Goal: Task Accomplishment & Management: Complete application form

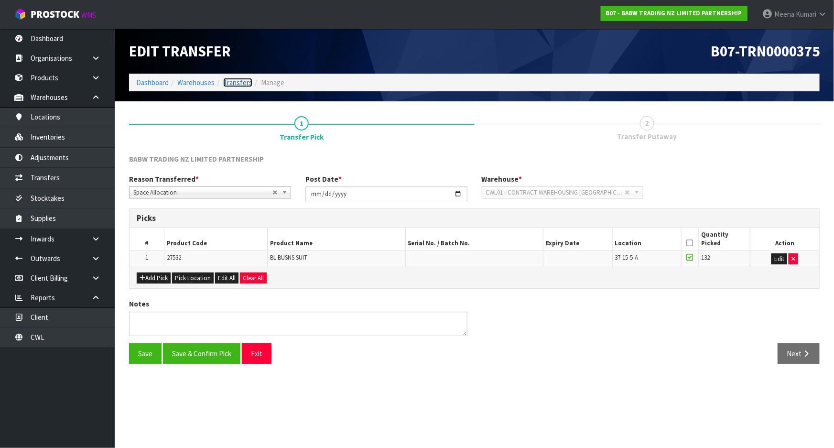
click at [229, 82] on link "Transfers" at bounding box center [237, 82] width 29 height 9
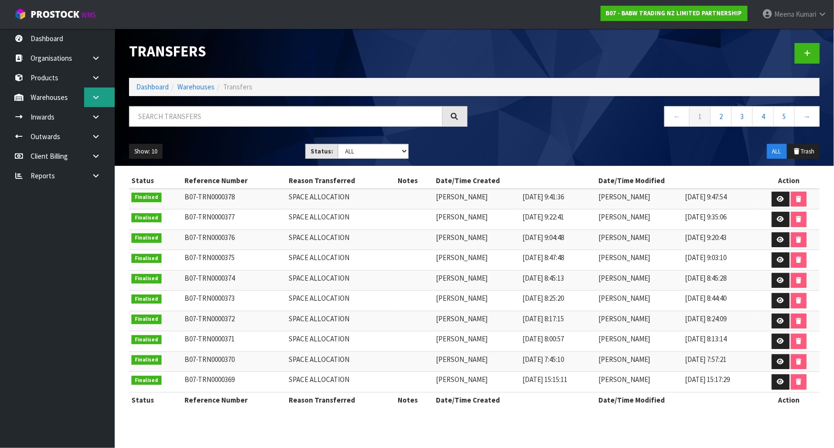
click at [106, 99] on link at bounding box center [99, 97] width 31 height 20
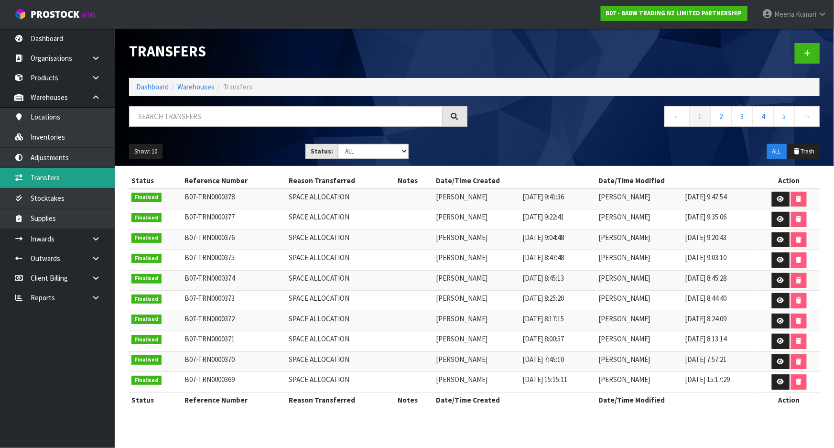
click at [80, 178] on link "Transfers" at bounding box center [57, 178] width 115 height 20
click at [141, 86] on link "Dashboard" at bounding box center [152, 86] width 32 height 9
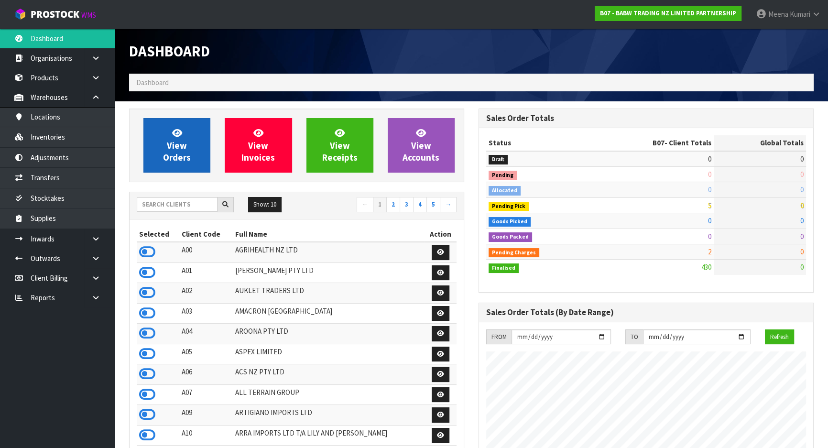
scroll to position [722, 349]
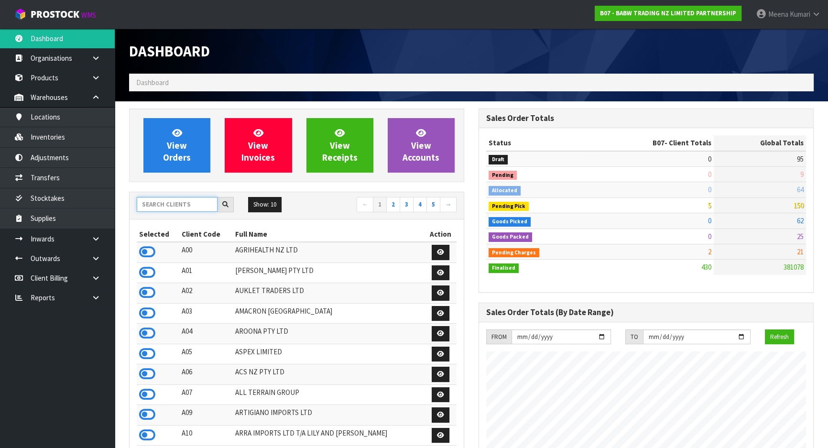
click at [164, 210] on input "text" at bounding box center [177, 204] width 81 height 15
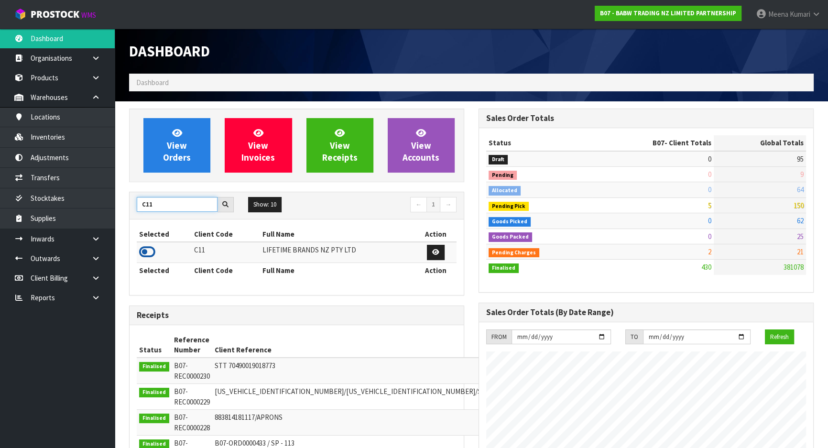
type input "C11"
click at [152, 251] on icon at bounding box center [147, 252] width 16 height 14
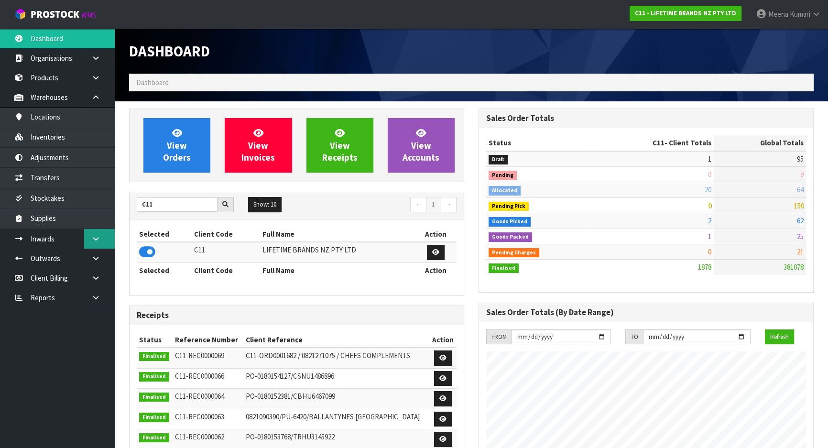
click at [101, 236] on link at bounding box center [99, 239] width 31 height 20
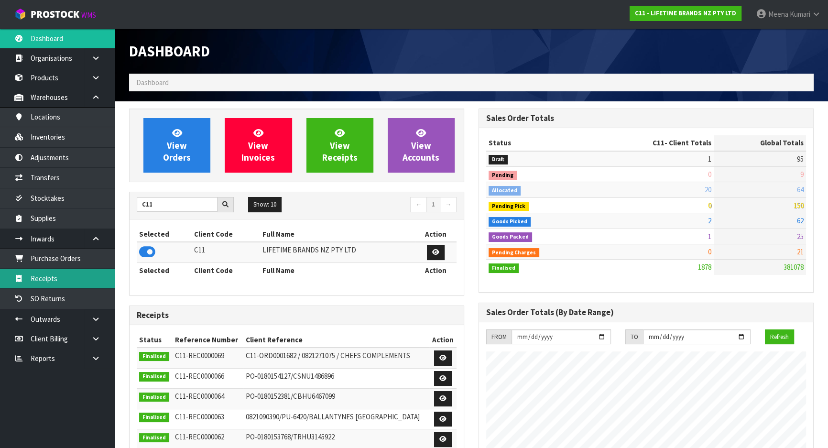
click at [80, 270] on link "Receipts" at bounding box center [57, 279] width 115 height 20
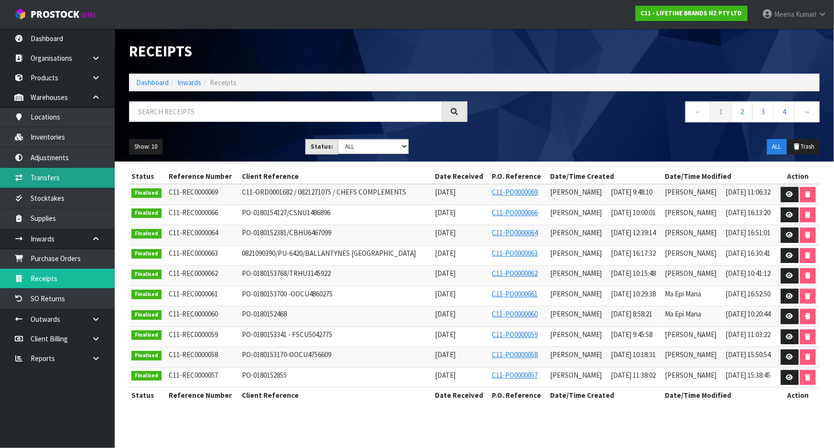
click at [63, 177] on link "Transfers" at bounding box center [57, 178] width 115 height 20
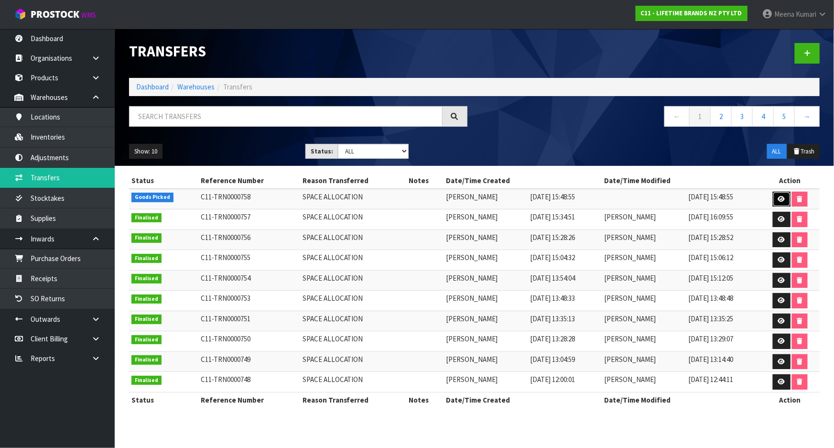
click at [784, 197] on icon at bounding box center [781, 199] width 7 height 6
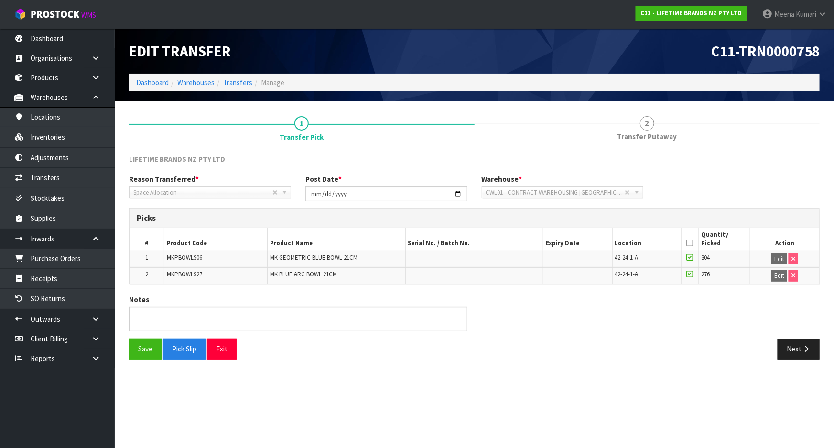
click at [180, 252] on td "MKPBOWLS06" at bounding box center [215, 258] width 103 height 17
copy span "MKPBOWLS06"
click at [185, 276] on span "MKPBOWLS27" at bounding box center [184, 274] width 35 height 8
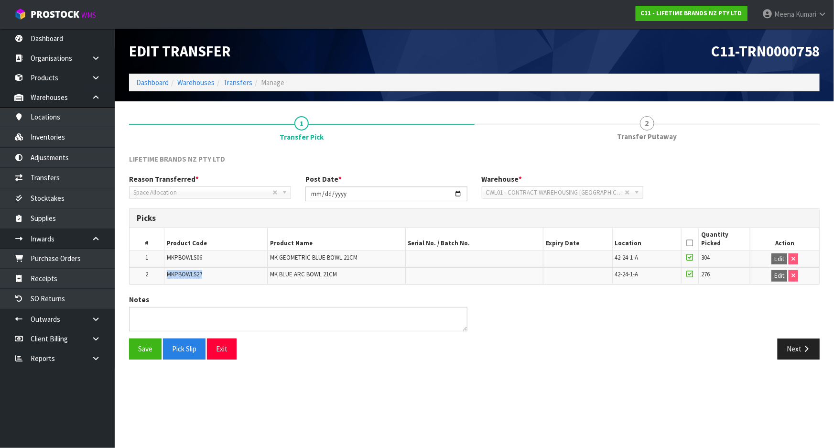
copy span "MKPBOWLS27"
click at [797, 339] on button "Next" at bounding box center [798, 348] width 42 height 21
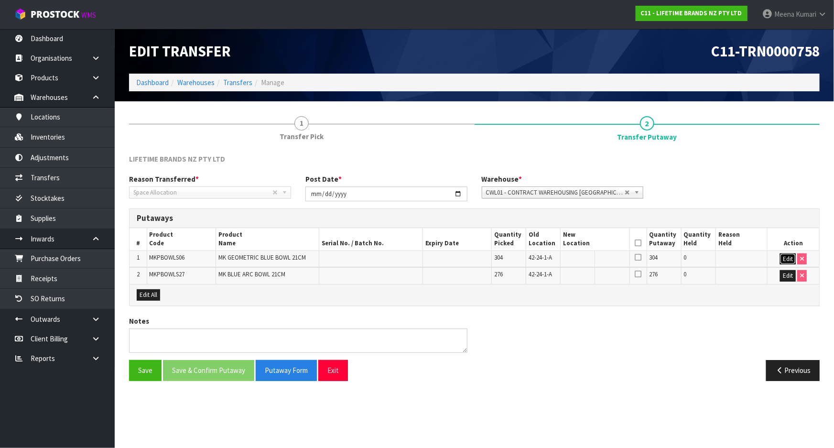
click at [787, 259] on button "Edit" at bounding box center [788, 258] width 16 height 11
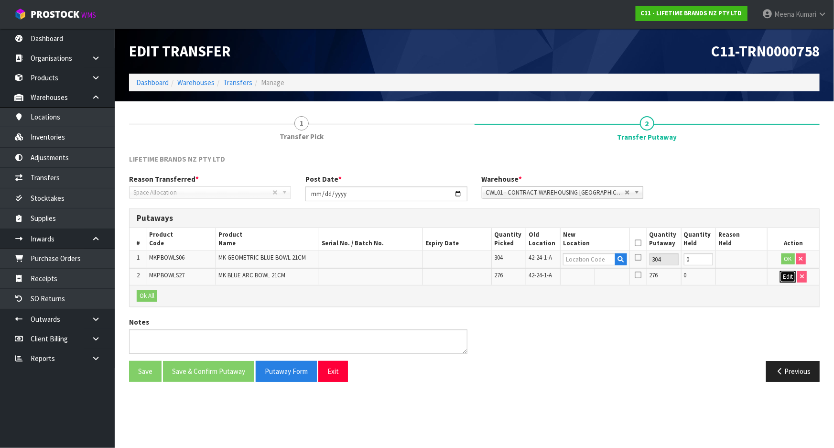
click at [788, 275] on button "Edit" at bounding box center [788, 276] width 16 height 11
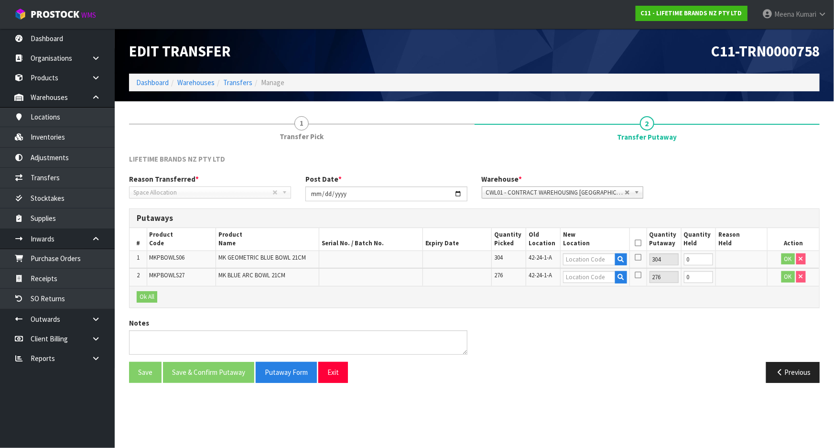
click at [535, 259] on span "42-24-1-A" at bounding box center [539, 257] width 23 height 8
copy tr "42-24-1-A"
click at [610, 261] on input "text" at bounding box center [589, 259] width 52 height 12
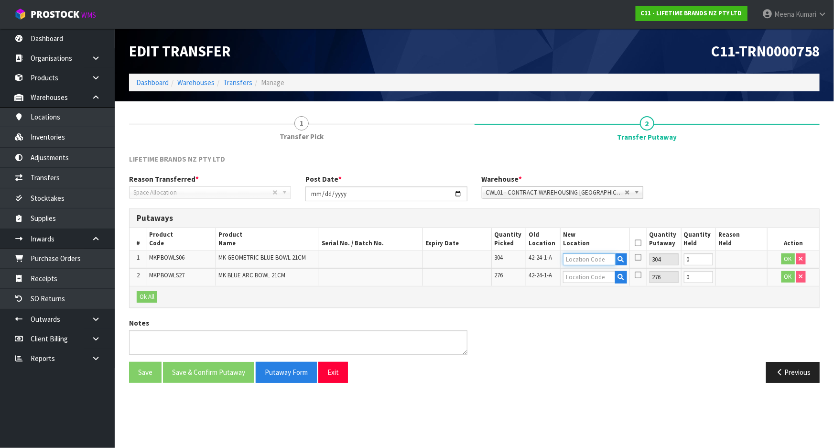
paste input "42-24-1-A"
type input "42-24-1-A"
click at [542, 270] on td "42-24-1-A" at bounding box center [543, 277] width 34 height 18
click at [540, 273] on span "42-24-1-A" at bounding box center [539, 275] width 23 height 8
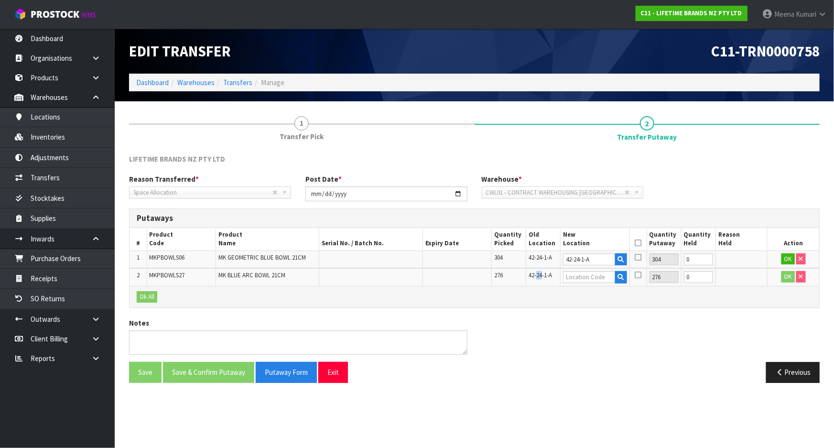
click at [540, 273] on span "42-24-1-A" at bounding box center [539, 275] width 23 height 8
copy tr "42-24-1-A"
click at [589, 274] on input "text" at bounding box center [589, 277] width 52 height 12
paste input "42-24-1-A"
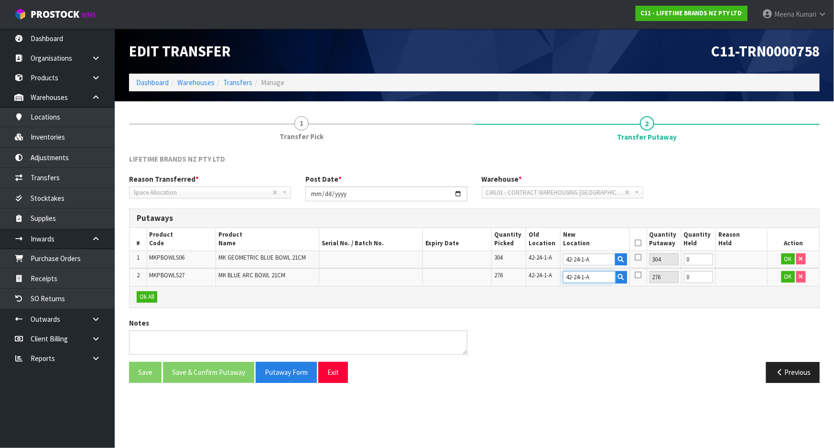
type input "42-24-1-A"
click at [664, 267] on tr "1 MKPBOWLS06 MK GEOMETRIC BLUE BOWL 21CM 304 42-24-1-A 42-24-1-A 304 0 OK" at bounding box center [474, 259] width 690 height 18
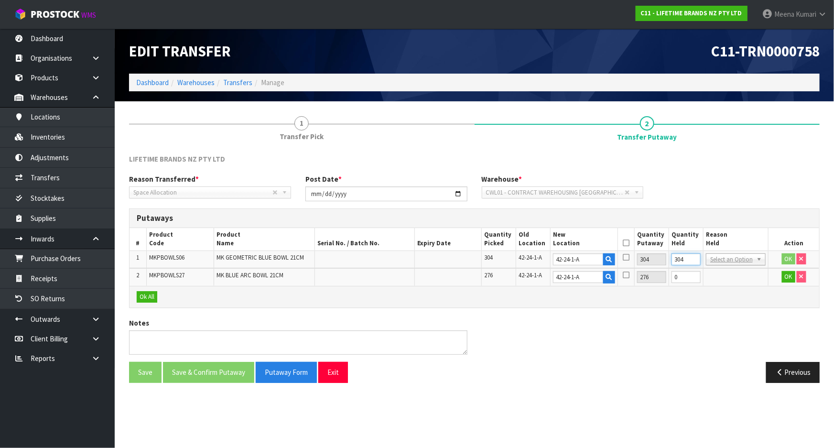
type input "304"
drag, startPoint x: 681, startPoint y: 276, endPoint x: 670, endPoint y: 279, distance: 11.7
click at [670, 279] on td "0" at bounding box center [686, 277] width 34 height 18
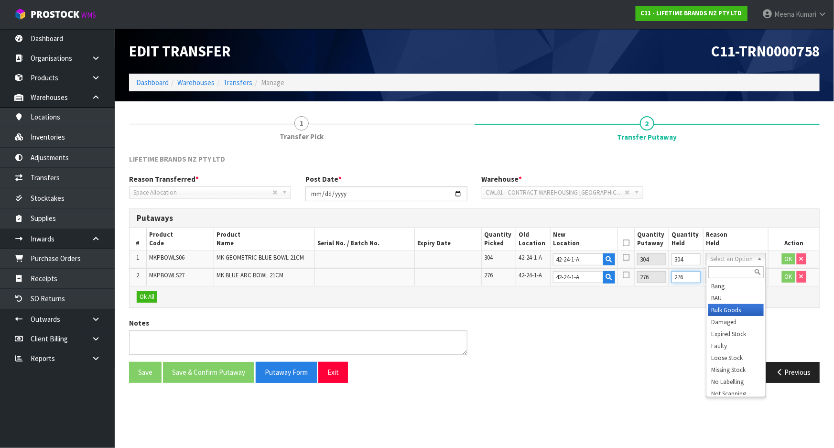
type input "276"
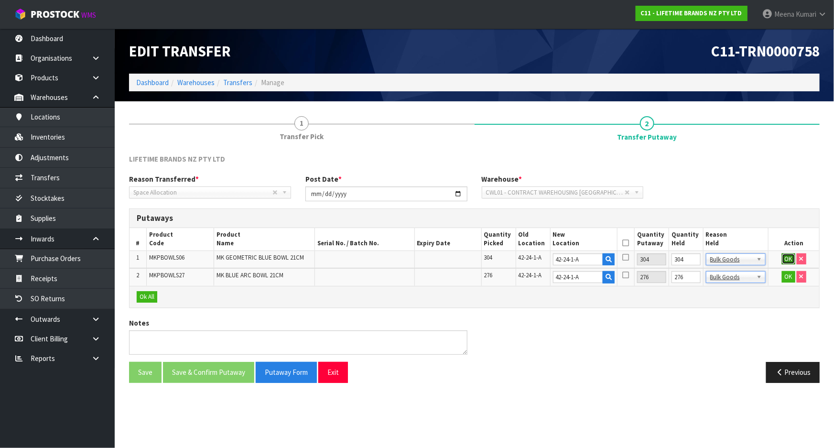
click at [788, 254] on button "OK" at bounding box center [788, 258] width 13 height 11
click at [788, 271] on button "OK" at bounding box center [788, 276] width 13 height 11
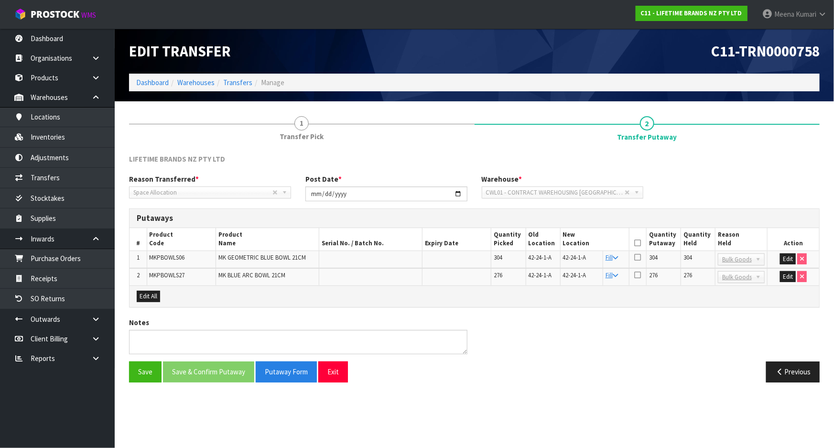
click at [637, 235] on th at bounding box center [637, 239] width 17 height 22
click at [636, 243] on icon at bounding box center [637, 243] width 7 height 0
click at [201, 367] on button "Save & Confirm Putaway" at bounding box center [208, 371] width 91 height 21
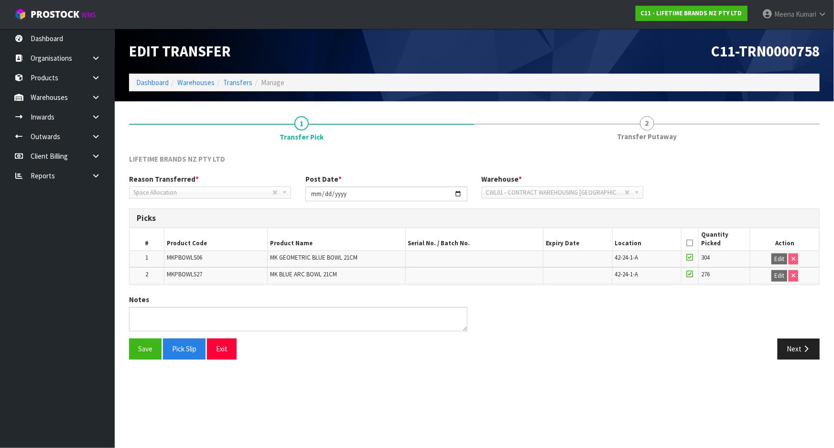
drag, startPoint x: 93, startPoint y: 98, endPoint x: 89, endPoint y: 107, distance: 9.2
click at [93, 98] on icon at bounding box center [95, 97] width 9 height 7
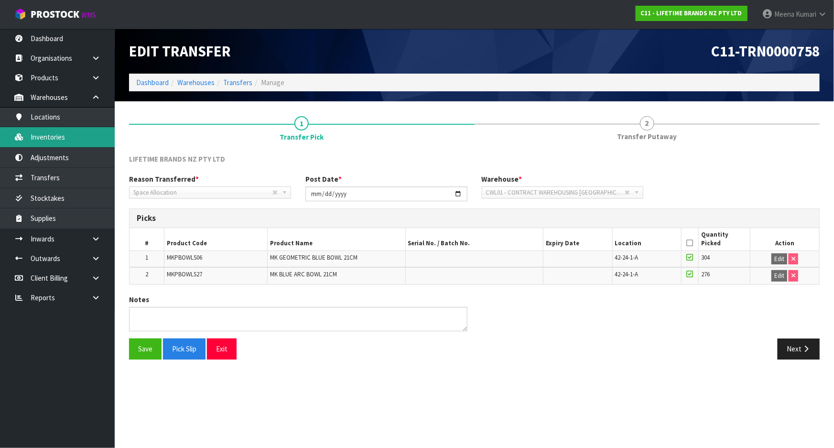
click at [74, 139] on link "Inventories" at bounding box center [57, 137] width 115 height 20
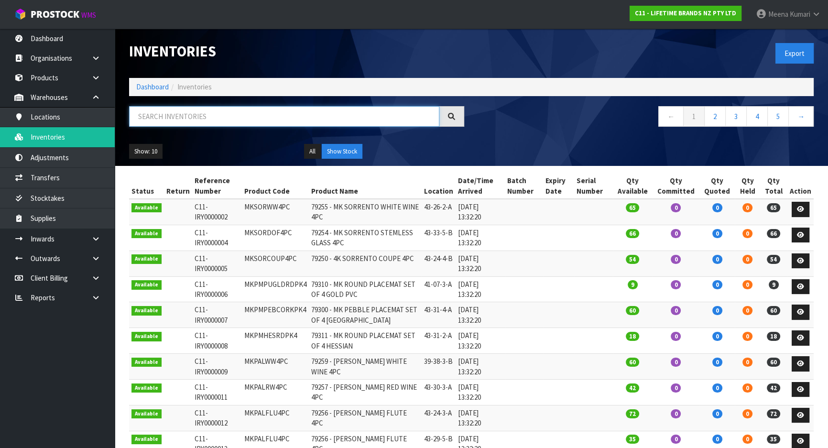
click at [239, 121] on input "text" at bounding box center [284, 116] width 310 height 21
paste input "MKPBOWLS06"
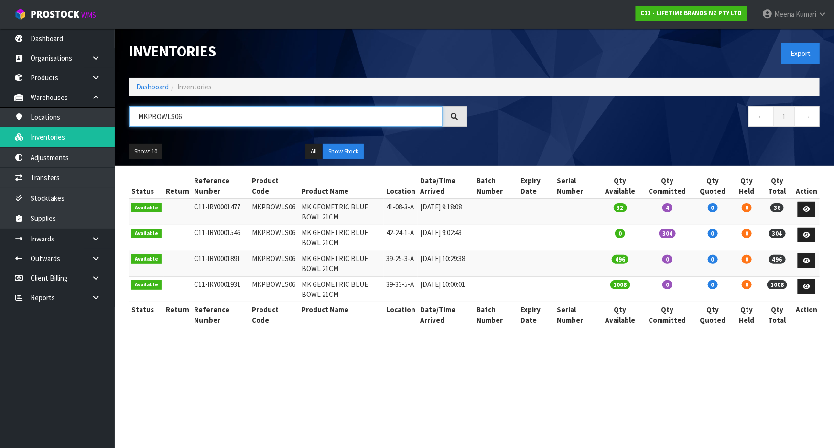
click at [197, 116] on input "MKPBOWLS06" at bounding box center [285, 116] width 313 height 21
paste input "27"
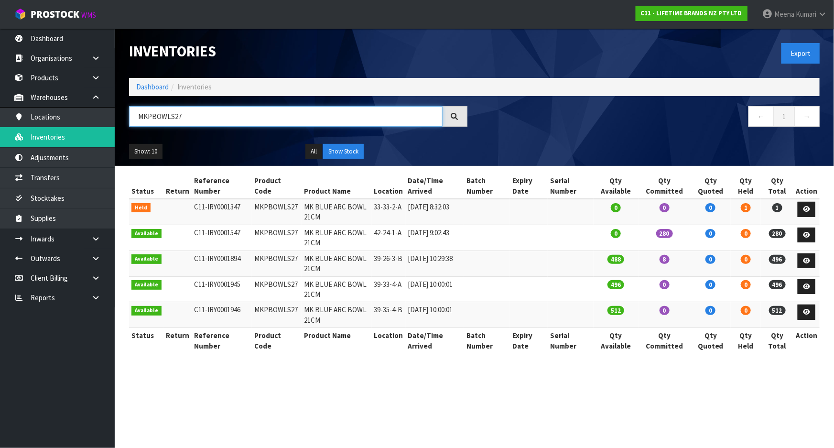
type input "MKPBOWLS27"
